Goal: Information Seeking & Learning: Find specific fact

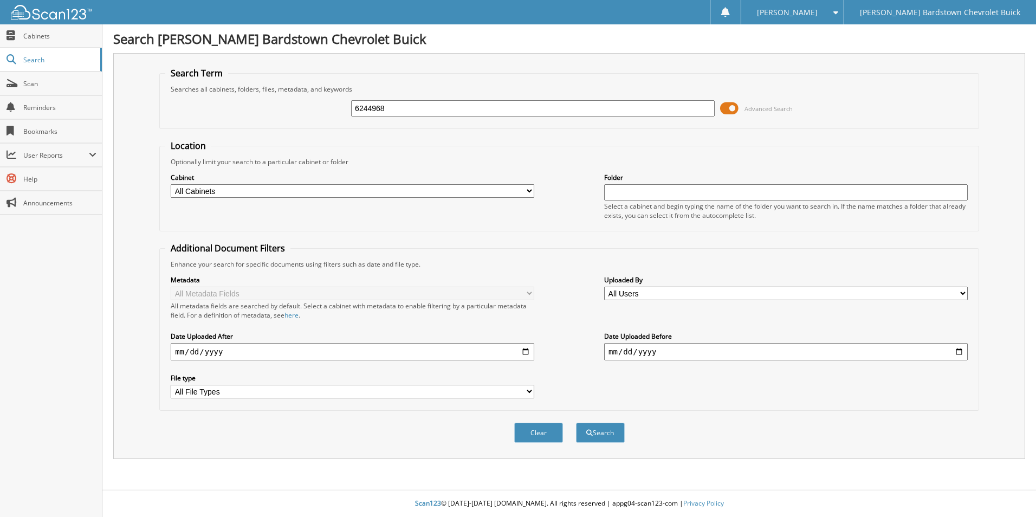
type input "6244968"
click at [576, 423] on button "Search" at bounding box center [600, 433] width 49 height 20
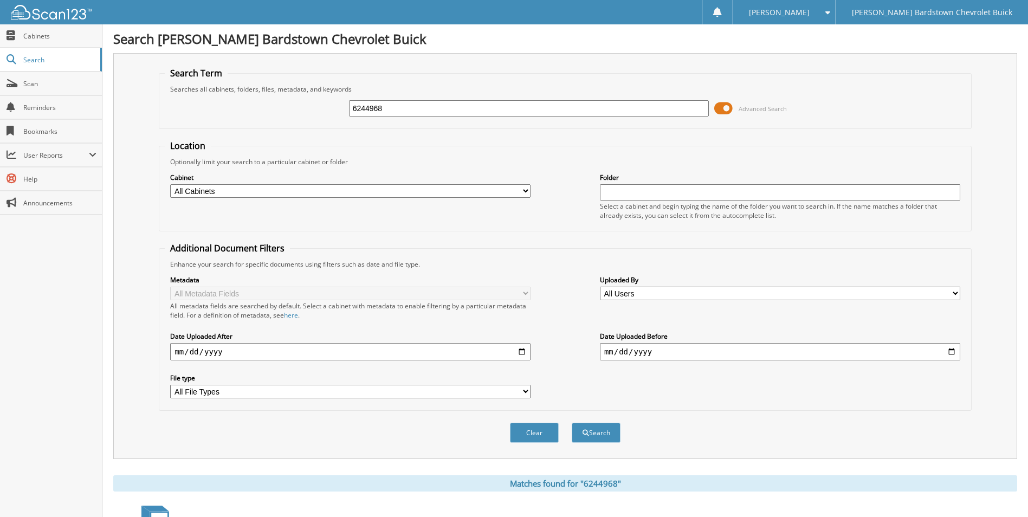
click at [572, 423] on button "Search" at bounding box center [596, 433] width 49 height 20
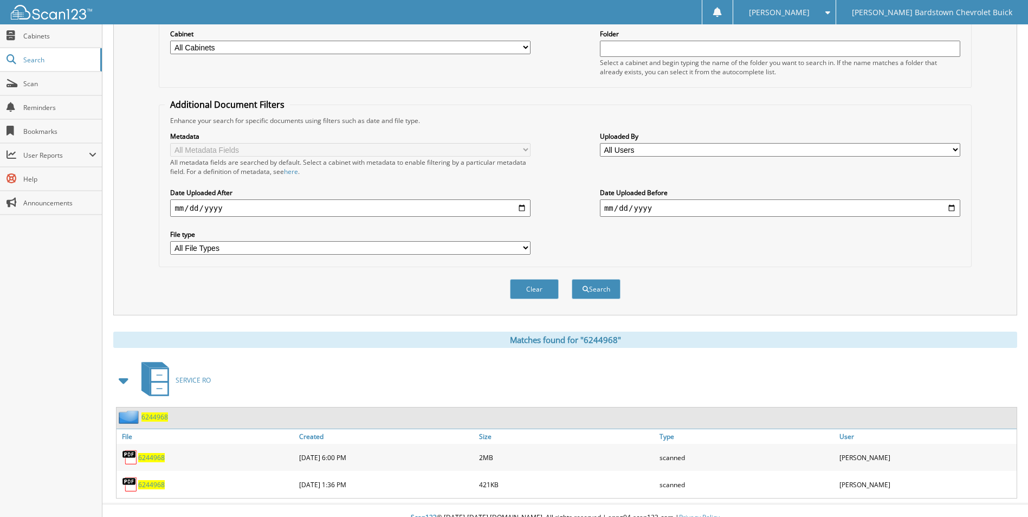
scroll to position [158, 0]
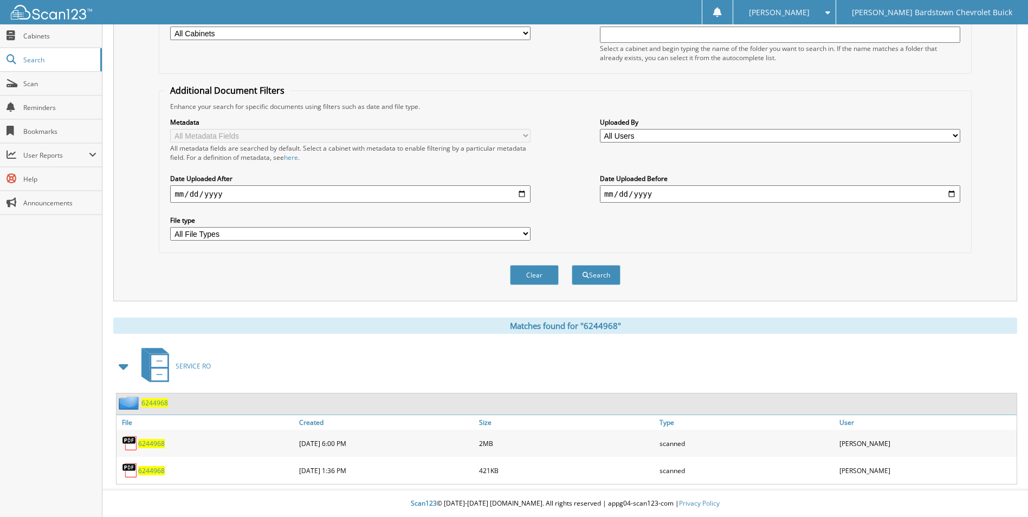
click at [146, 403] on span "6244968" at bounding box center [154, 402] width 27 height 9
